Goal: Task Accomplishment & Management: Manage account settings

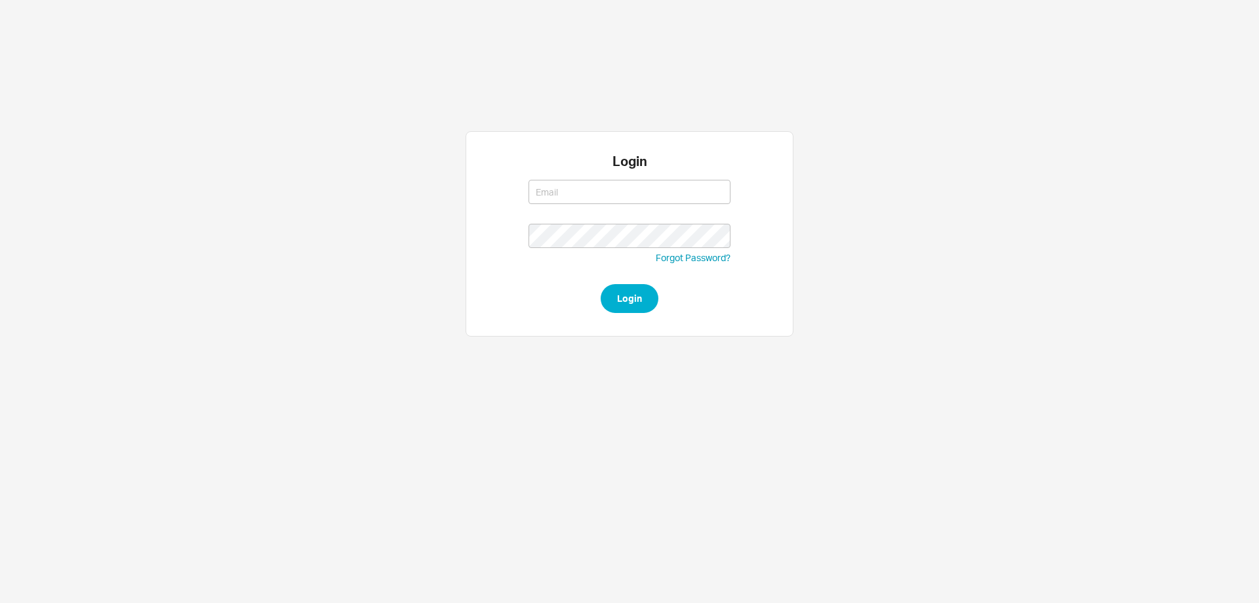
type input "rikki@qualitybath.com"
click at [622, 304] on button "Login" at bounding box center [630, 298] width 58 height 29
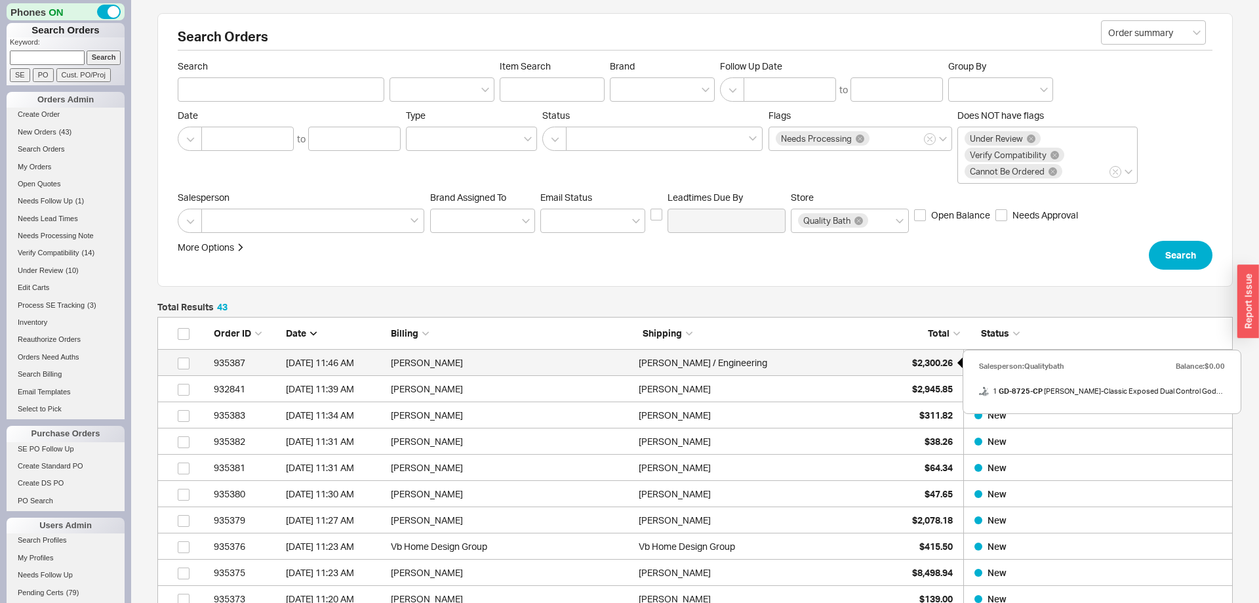
click at [929, 361] on span "$2,300.26" at bounding box center [932, 362] width 41 height 11
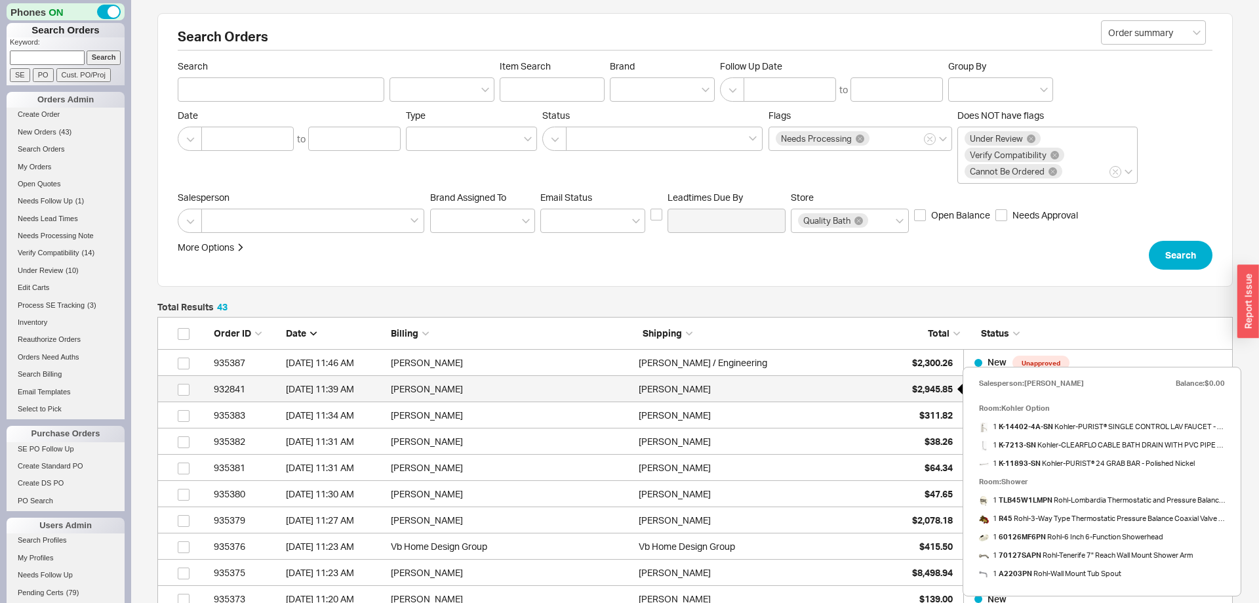
click at [916, 397] on div "$2,945.85" at bounding box center [920, 389] width 66 height 26
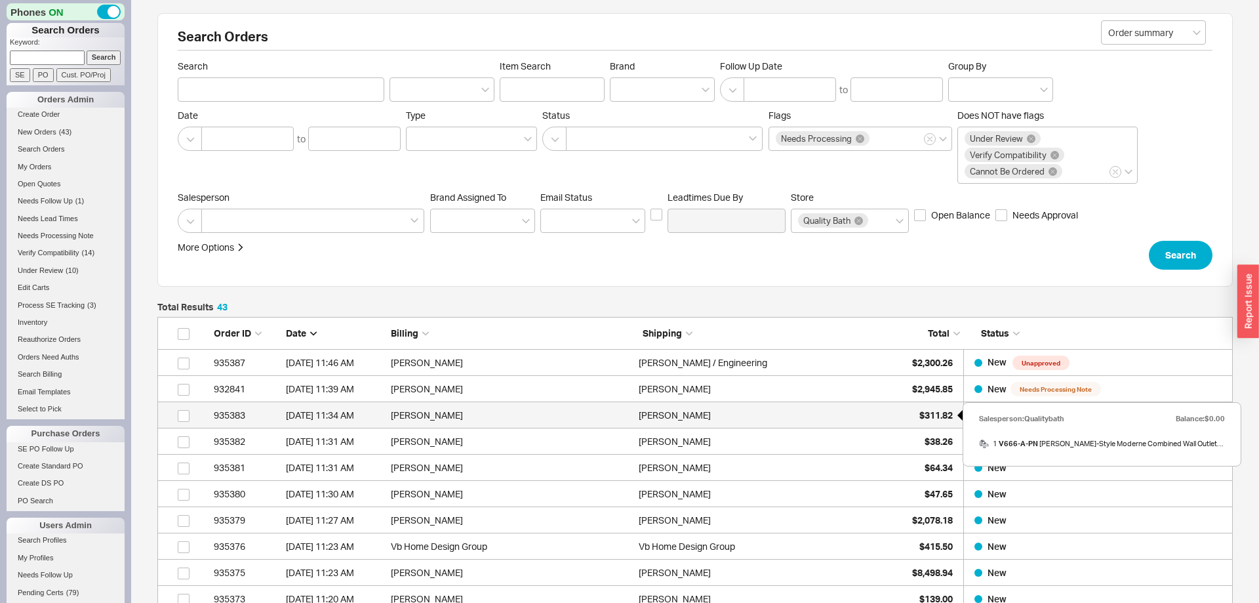
click at [944, 420] on div "$311.82" at bounding box center [920, 415] width 66 height 26
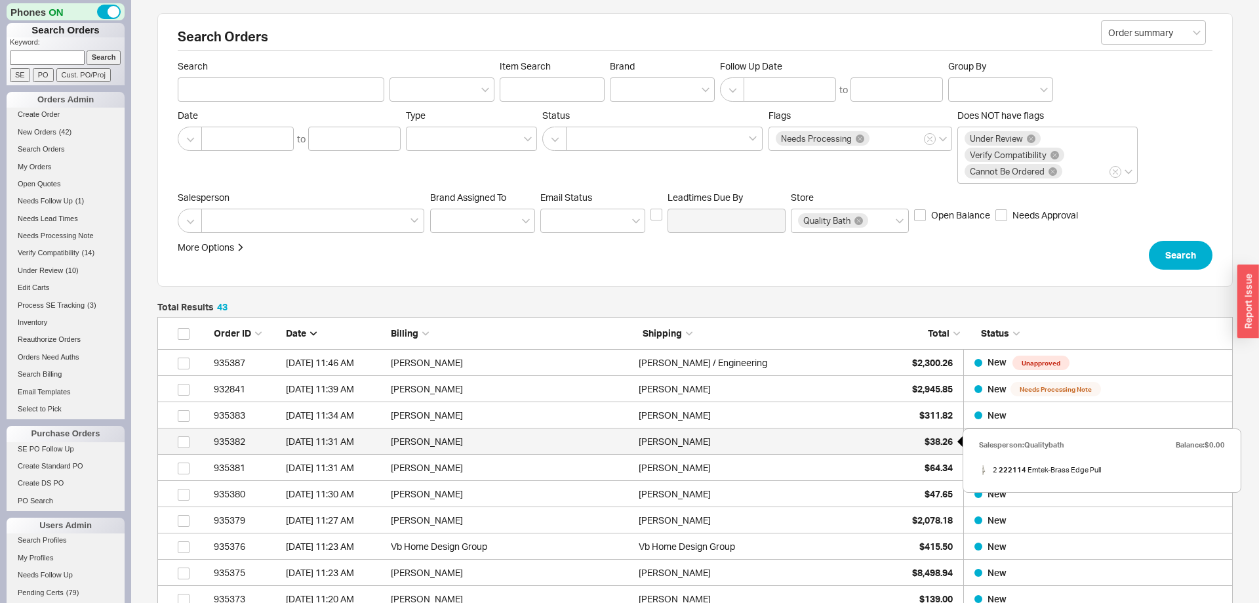
click at [936, 441] on span "$38.26" at bounding box center [939, 441] width 28 height 11
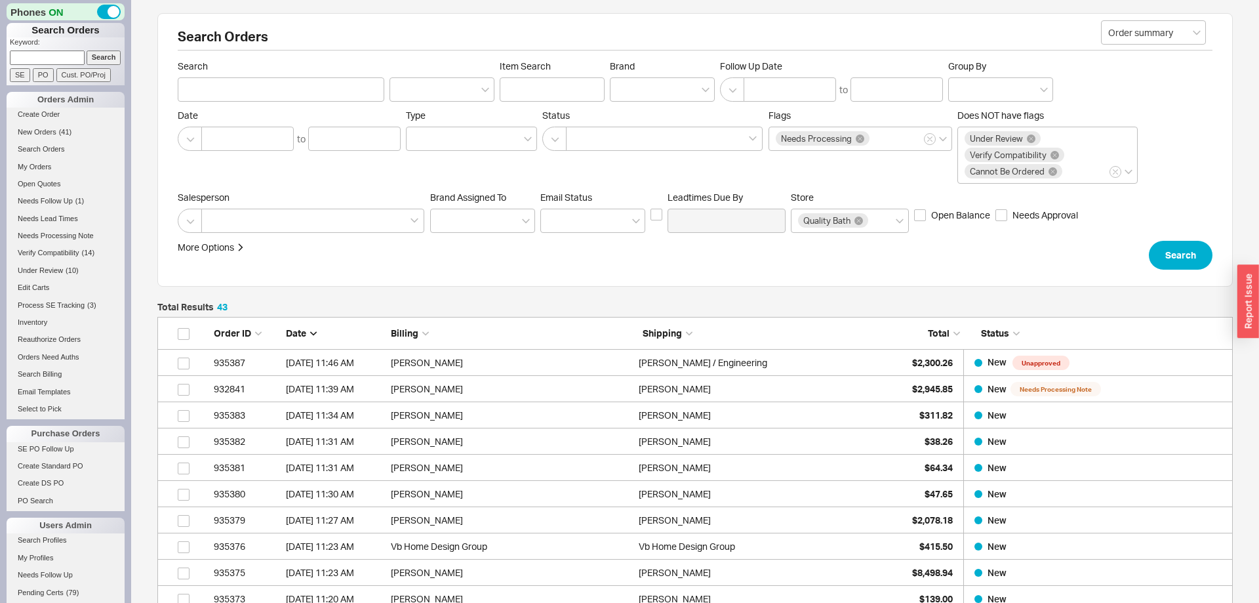
scroll to position [481, 0]
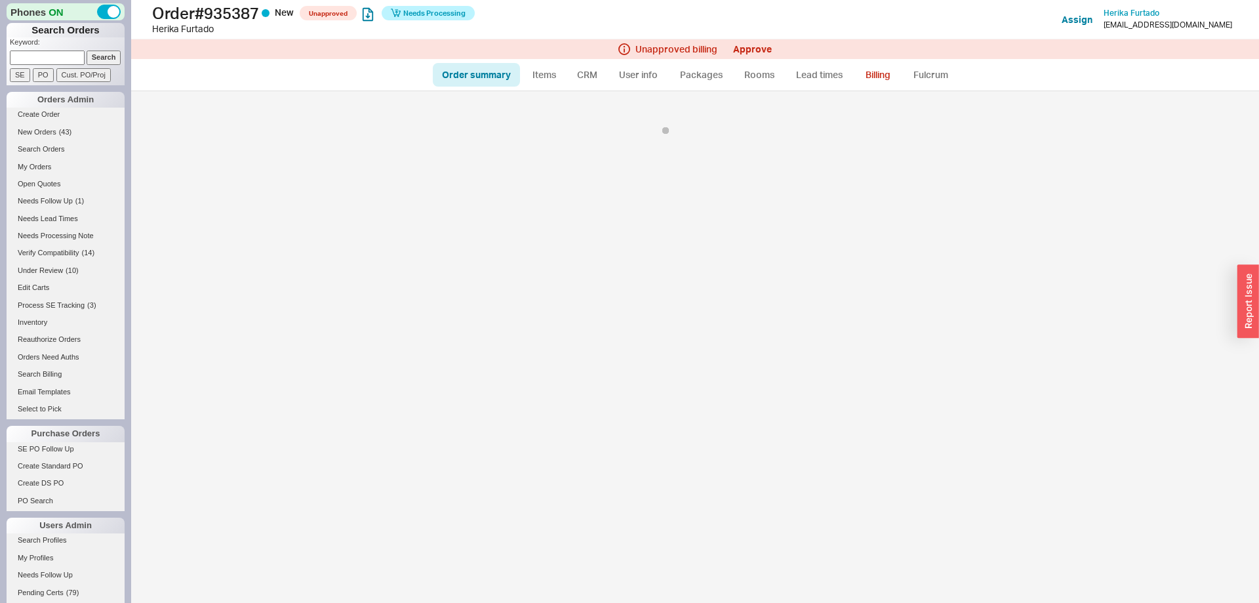
select select "*"
select select "LOW"
select select "3"
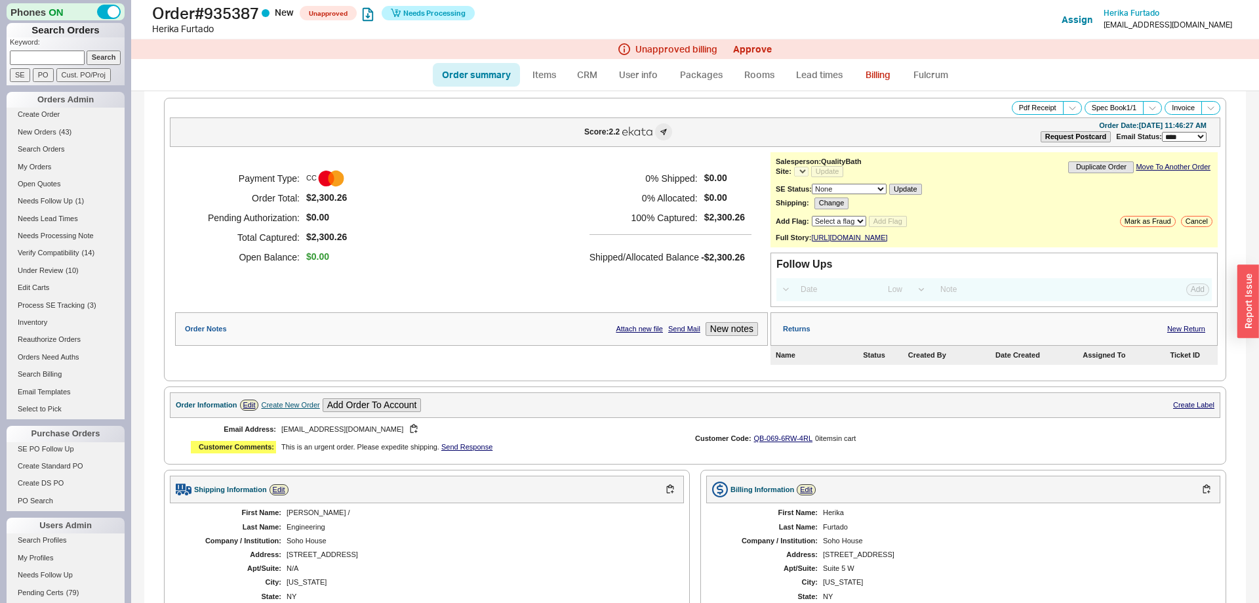
select select "*"
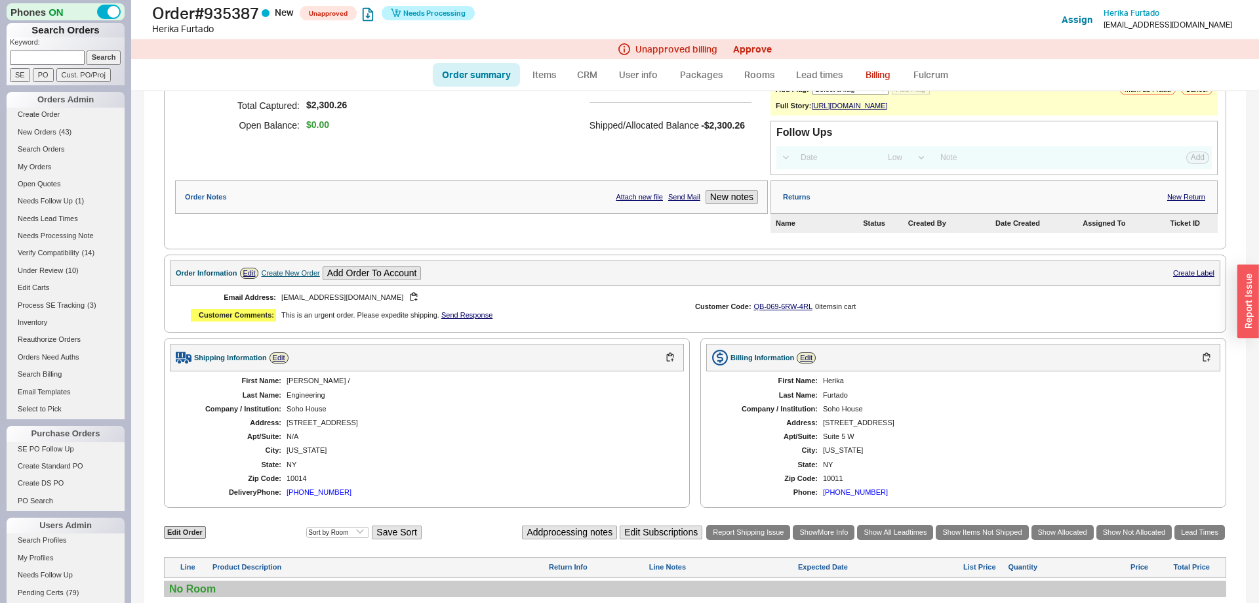
scroll to position [399, 0]
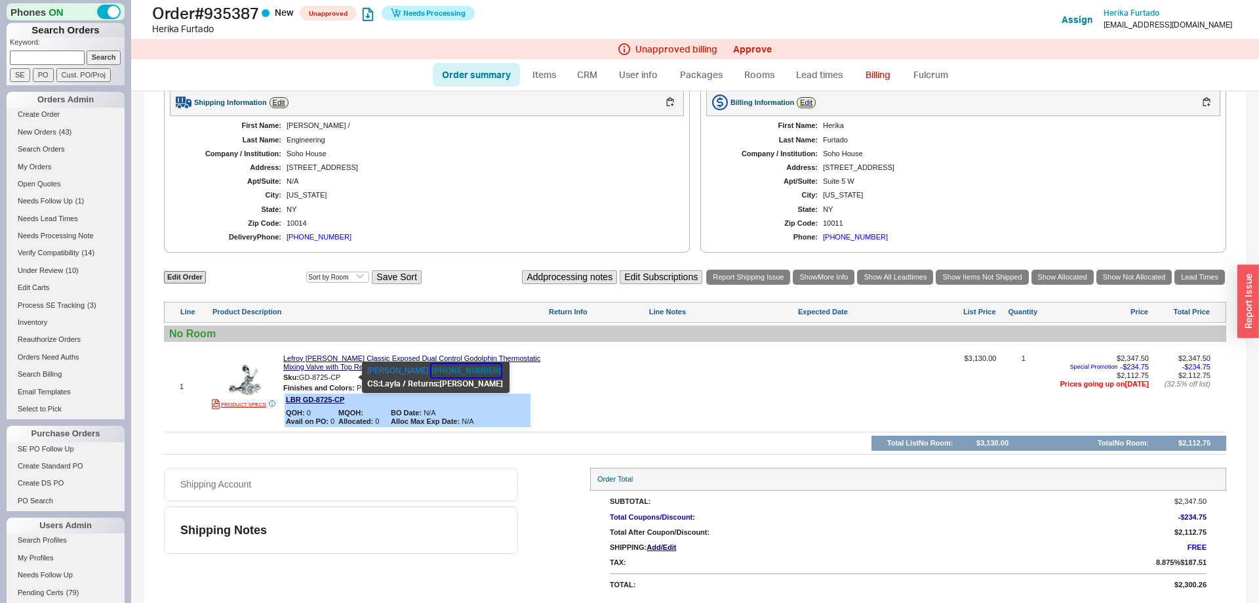
click at [432, 375] on button "718-302-5292" at bounding box center [467, 370] width 70 height 13
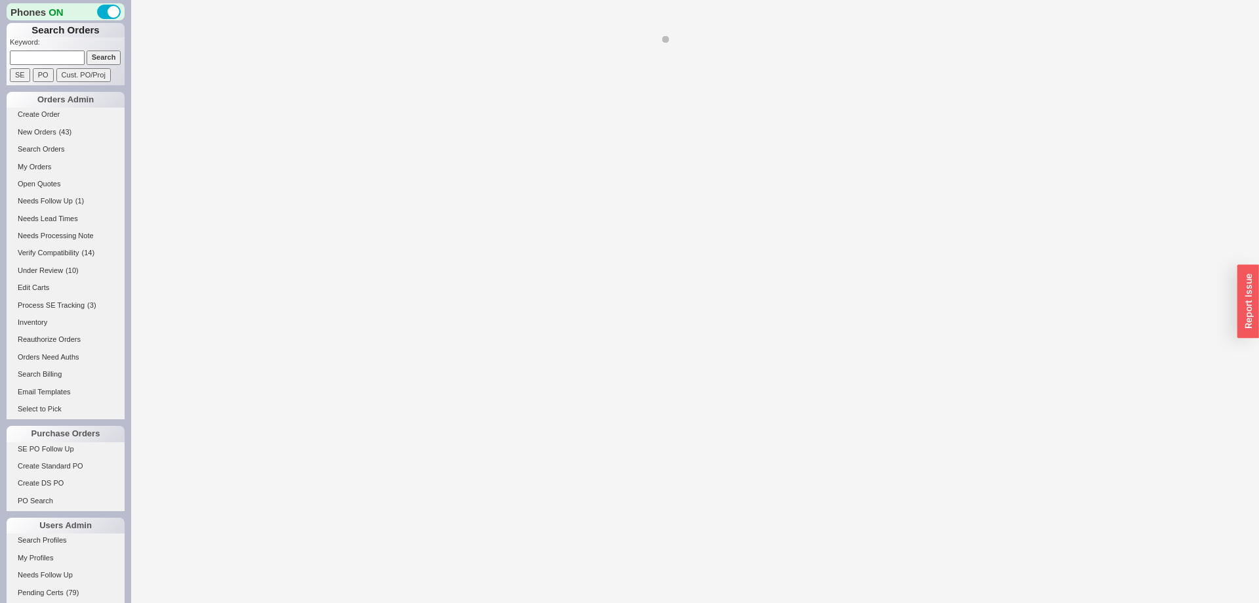
select select "*"
select select "LOW"
select select "3"
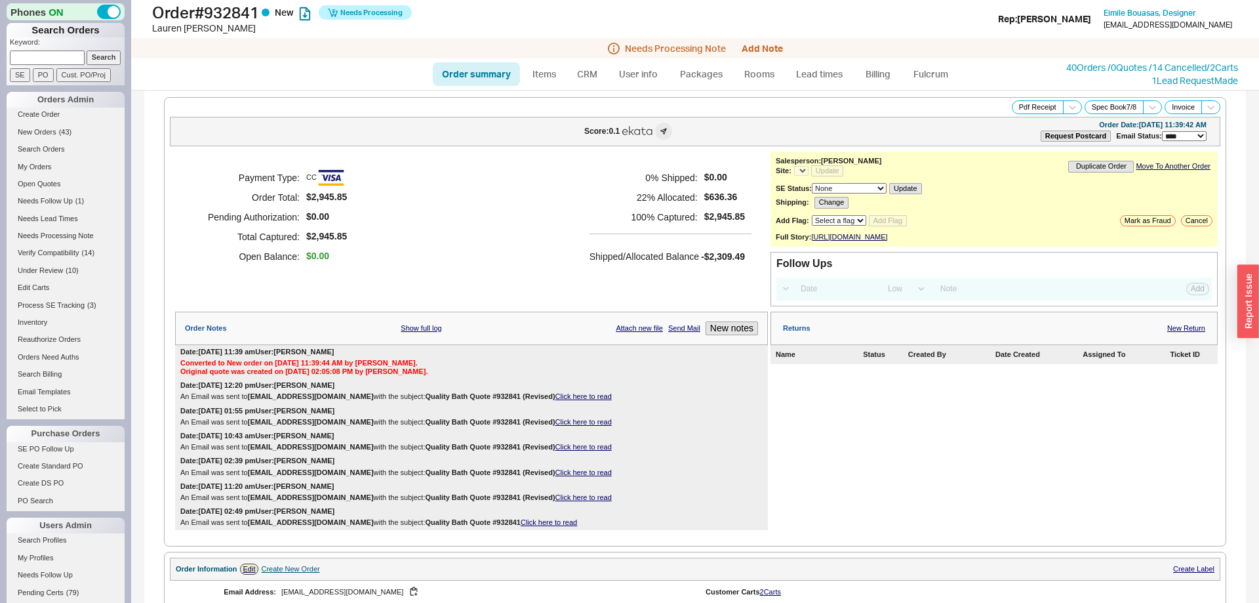
select select "*"
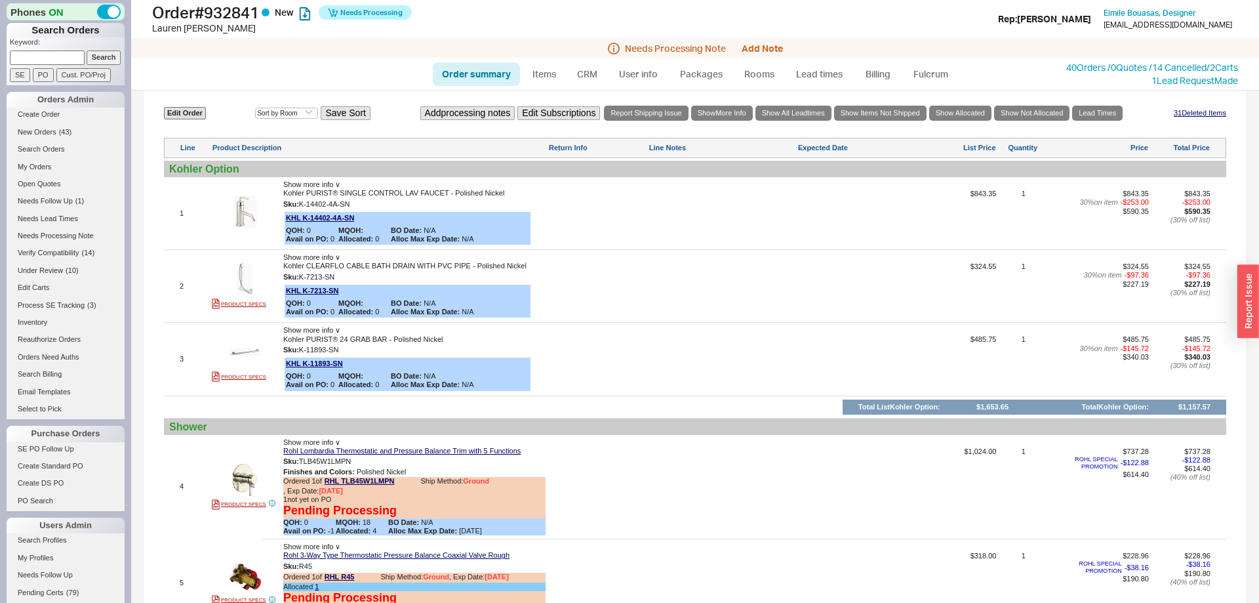
scroll to position [531, 0]
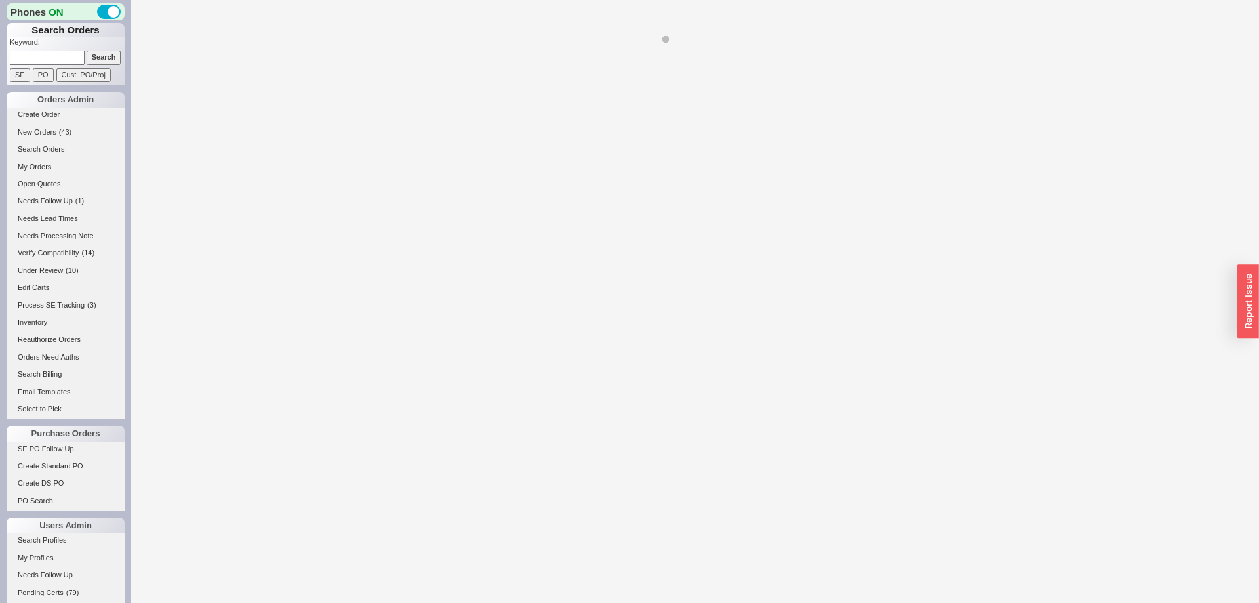
select select "*"
select select "LOW"
select select "3"
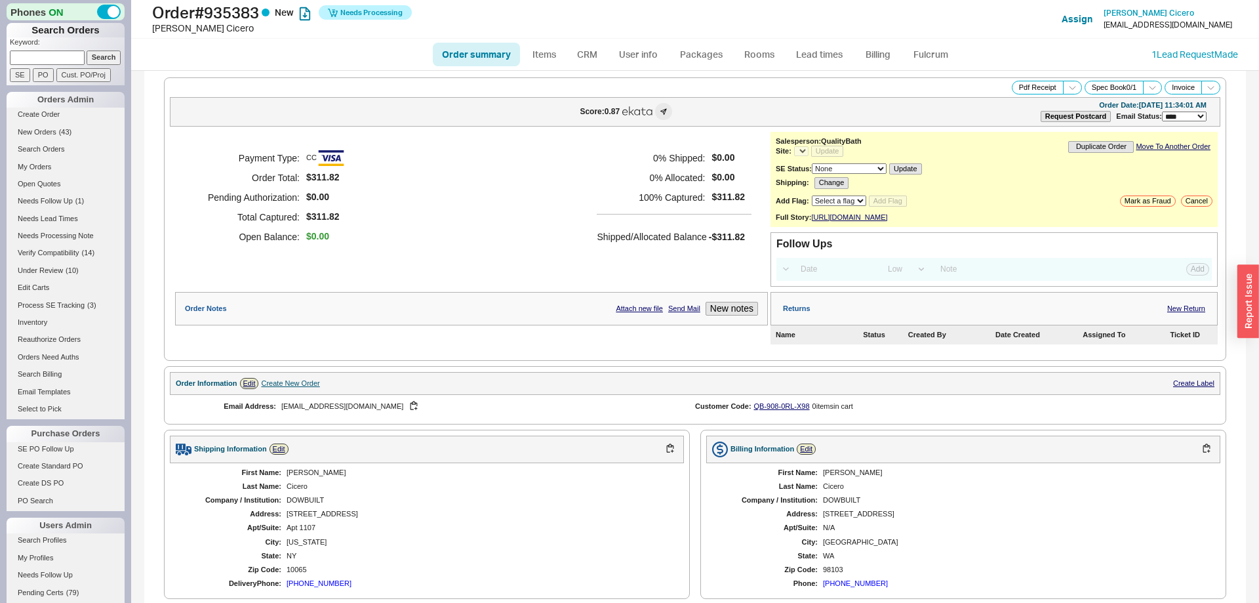
select select "*"
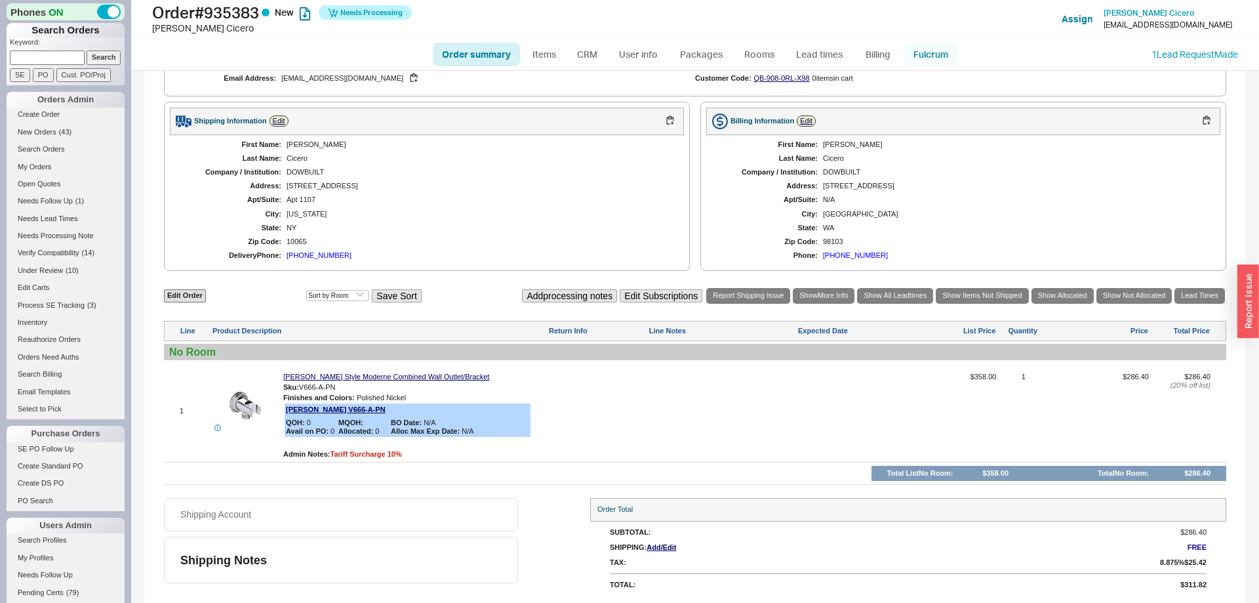
click at [929, 61] on link "Fulcrum" at bounding box center [931, 55] width 54 height 24
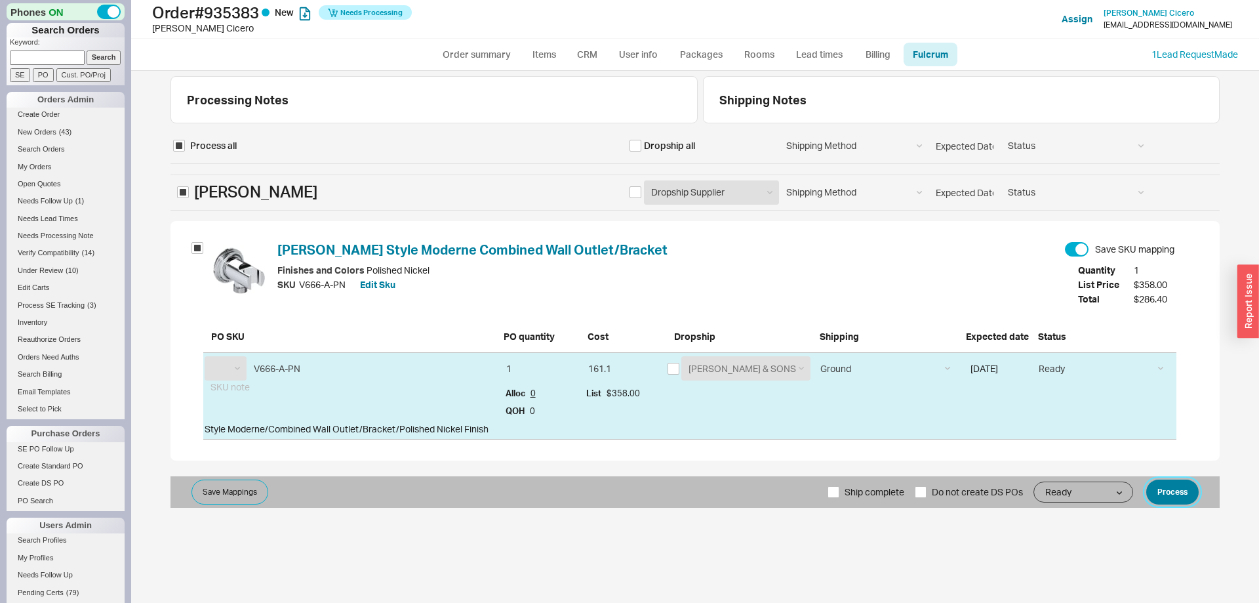
click at [1162, 492] on button "Process" at bounding box center [1173, 491] width 52 height 25
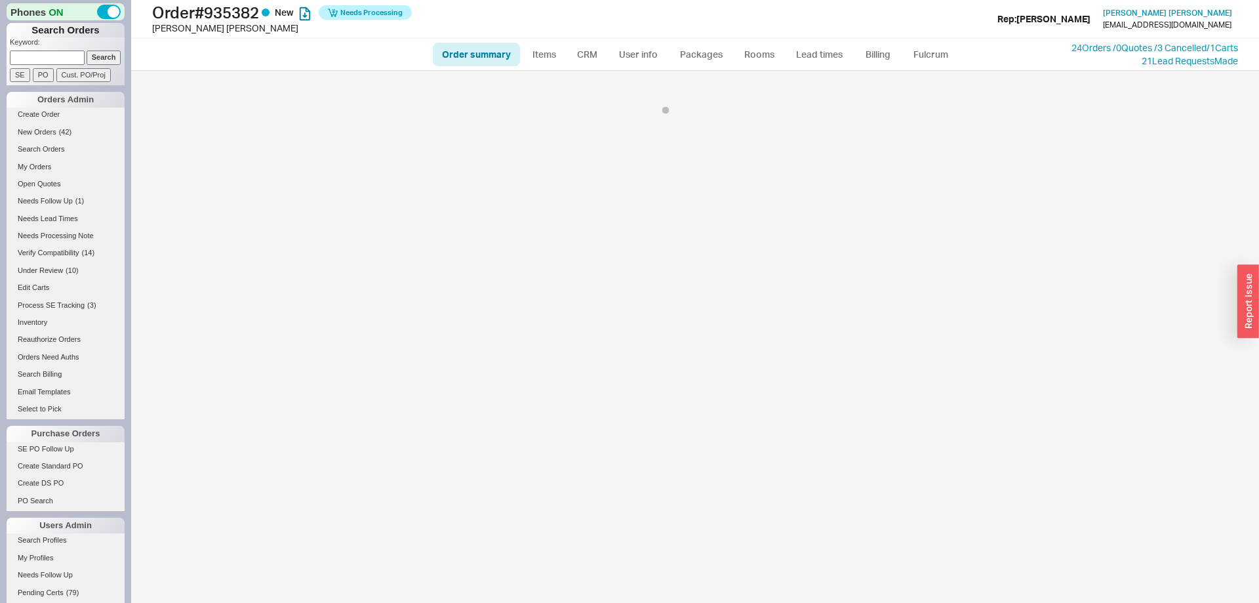
select select "*"
select select "LOW"
select select "3"
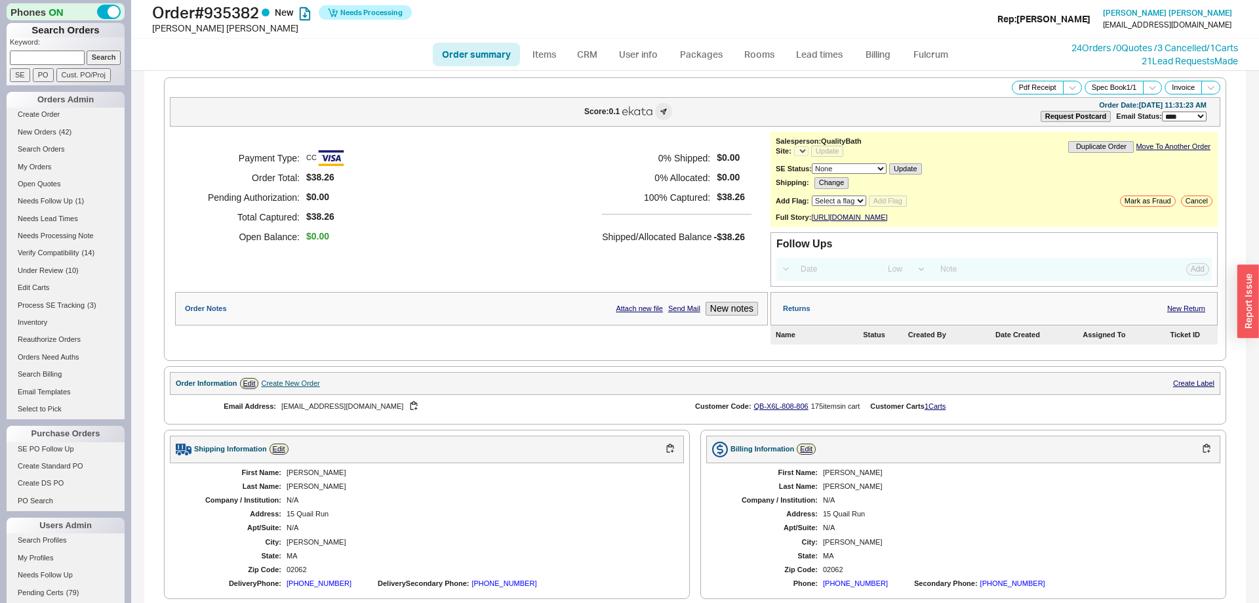
scroll to position [321, 0]
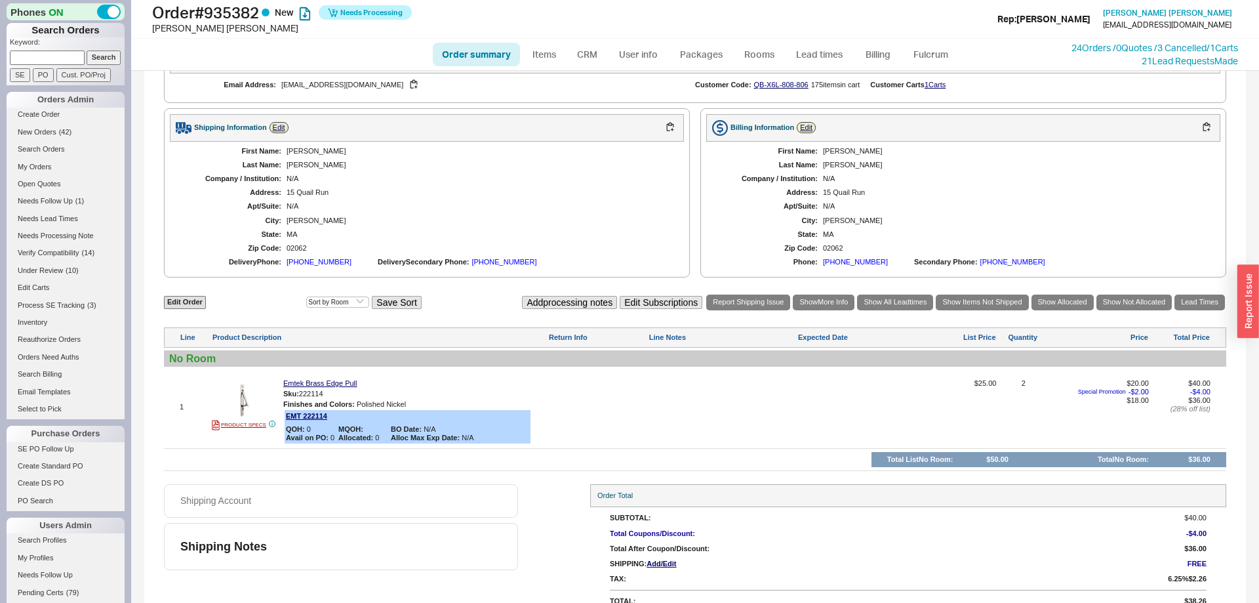
select select "*"
click at [932, 73] on div "Order Information Edit Create New Order Create Label" at bounding box center [695, 62] width 1051 height 23
click at [938, 51] on link "Fulcrum" at bounding box center [931, 55] width 54 height 24
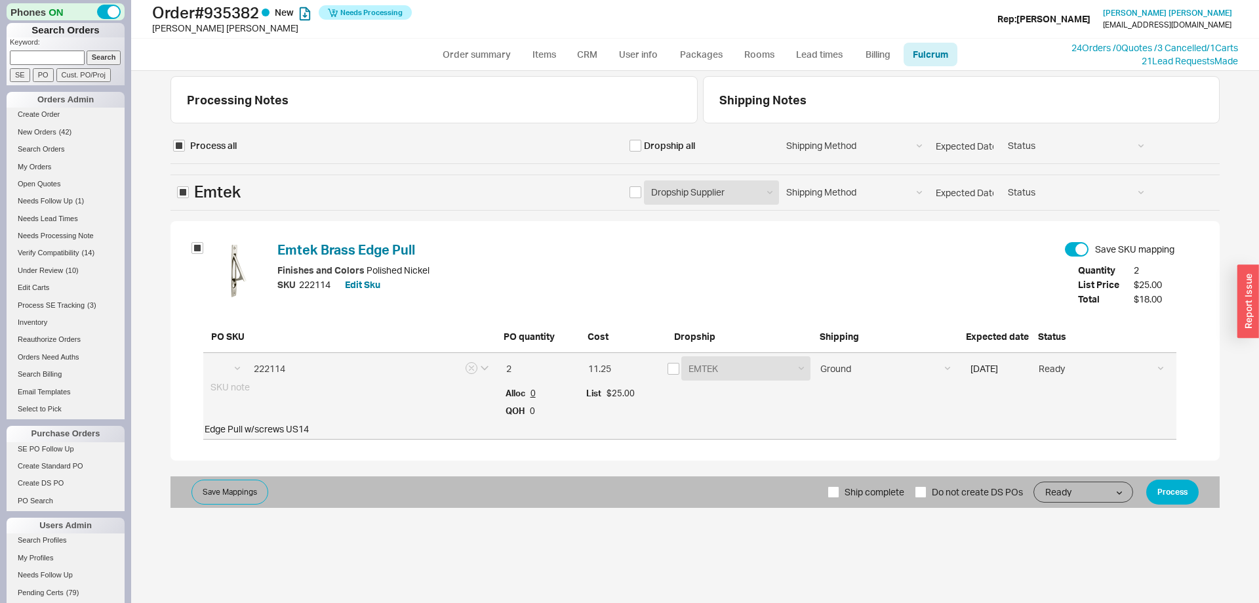
select select "EMT"
click at [831, 493] on input "Ship complete" at bounding box center [834, 492] width 12 height 12
checkbox input "true"
click at [1181, 501] on button "Process" at bounding box center [1173, 491] width 52 height 25
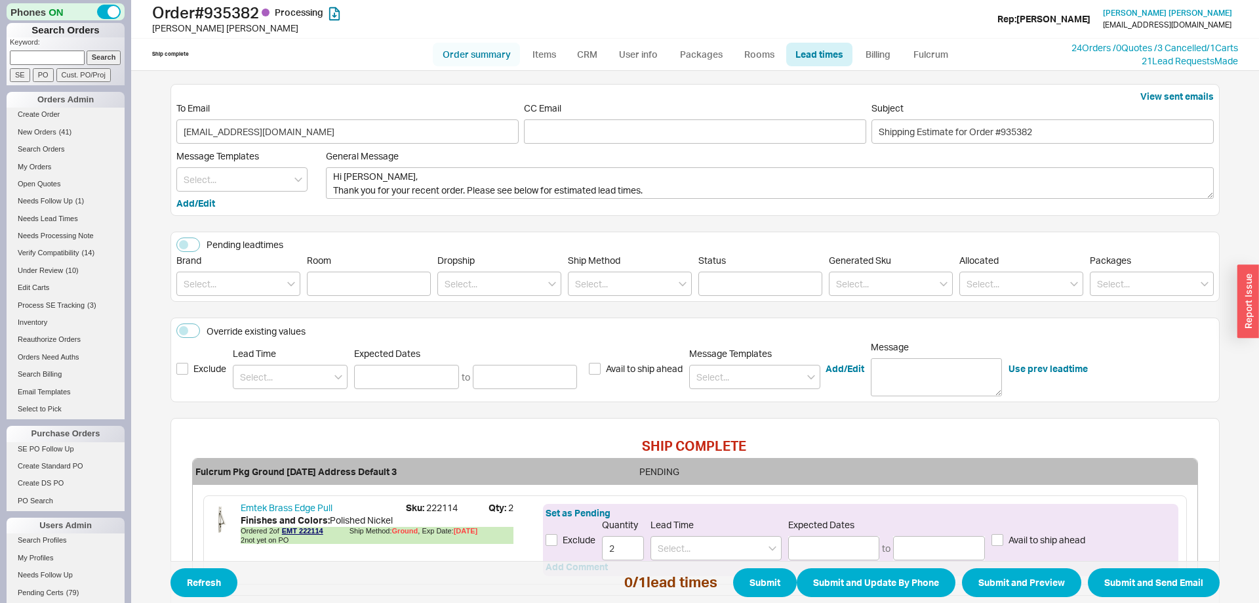
click at [505, 50] on link "Order summary" at bounding box center [476, 55] width 87 height 24
select select "*"
select select "LOW"
select select "3"
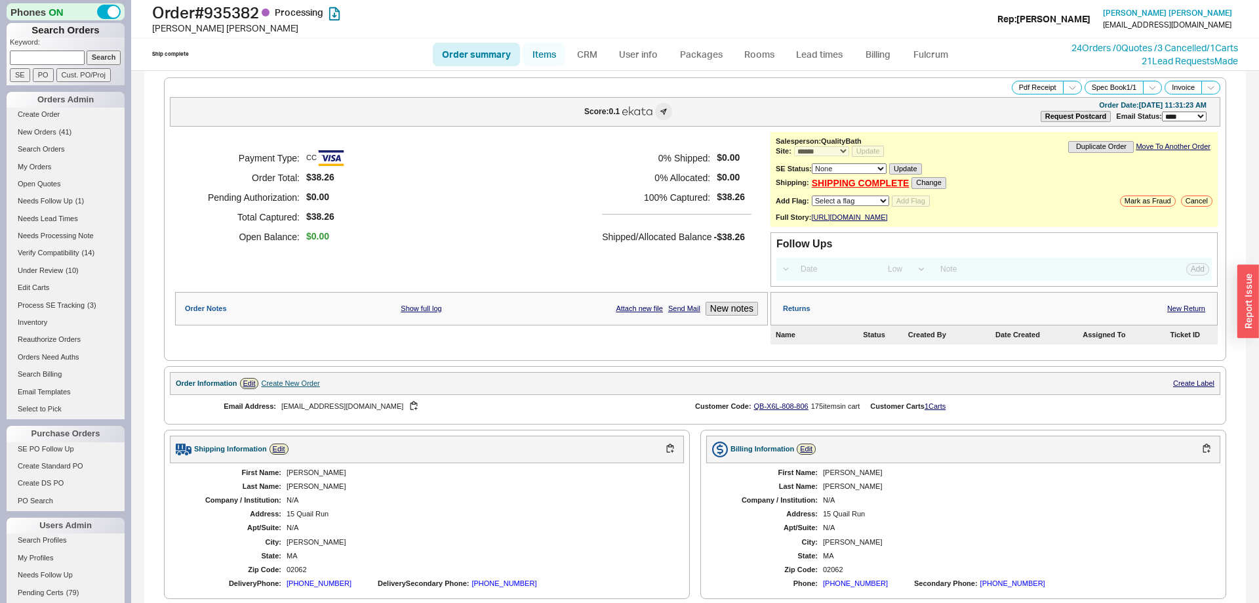
click at [534, 53] on link "Items" at bounding box center [544, 55] width 43 height 24
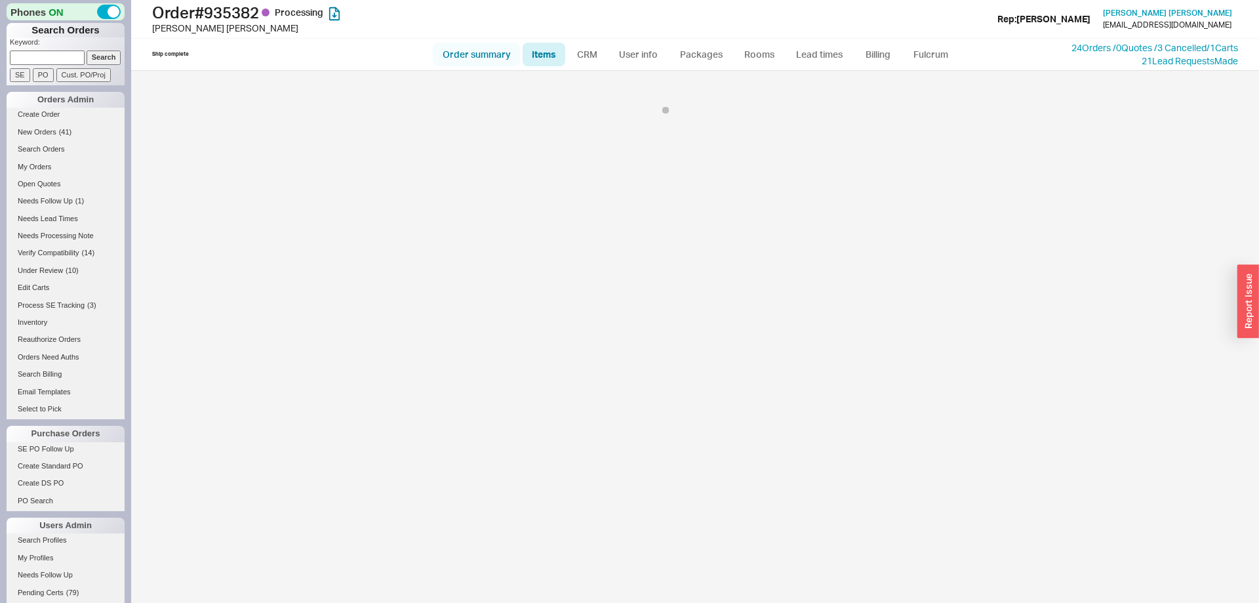
click at [479, 56] on link "Order summary" at bounding box center [476, 55] width 87 height 24
select select "*"
select select "LOW"
select select "3"
